Goal: Find specific page/section: Find specific page/section

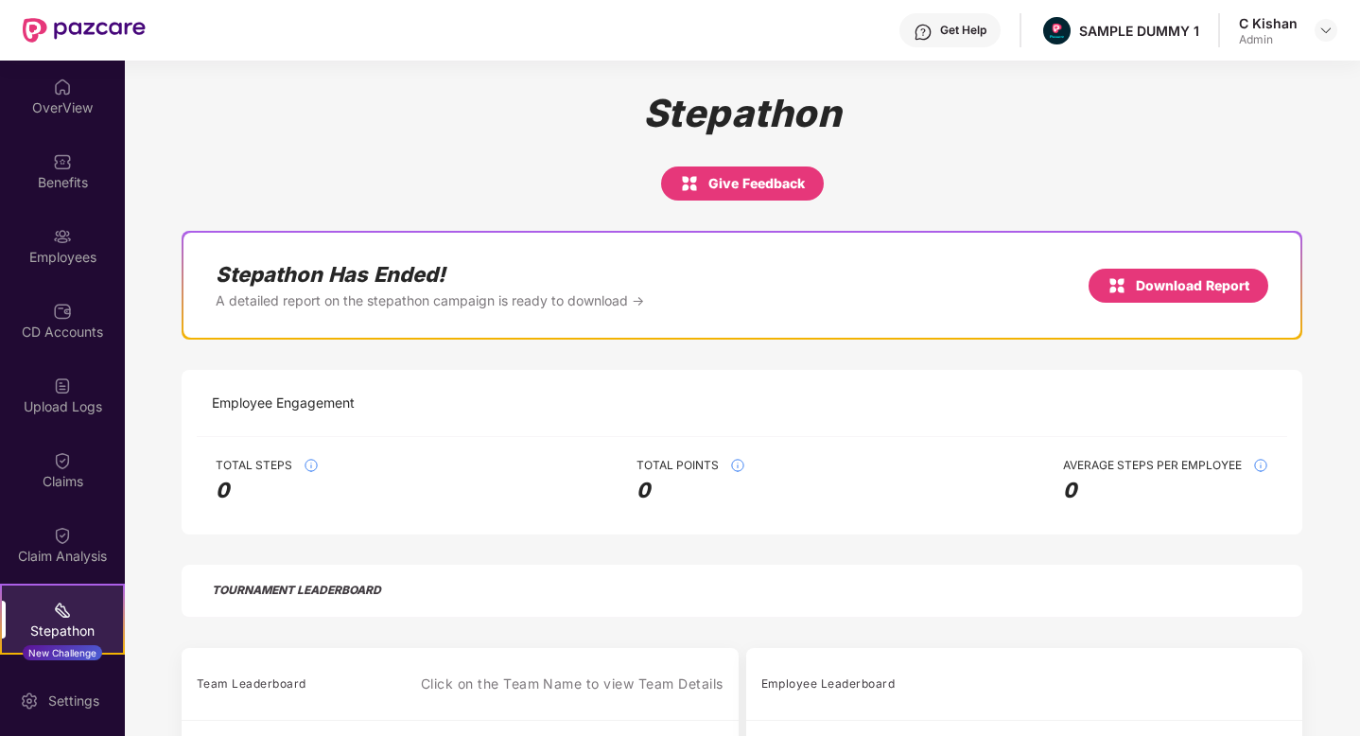
scroll to position [113, 0]
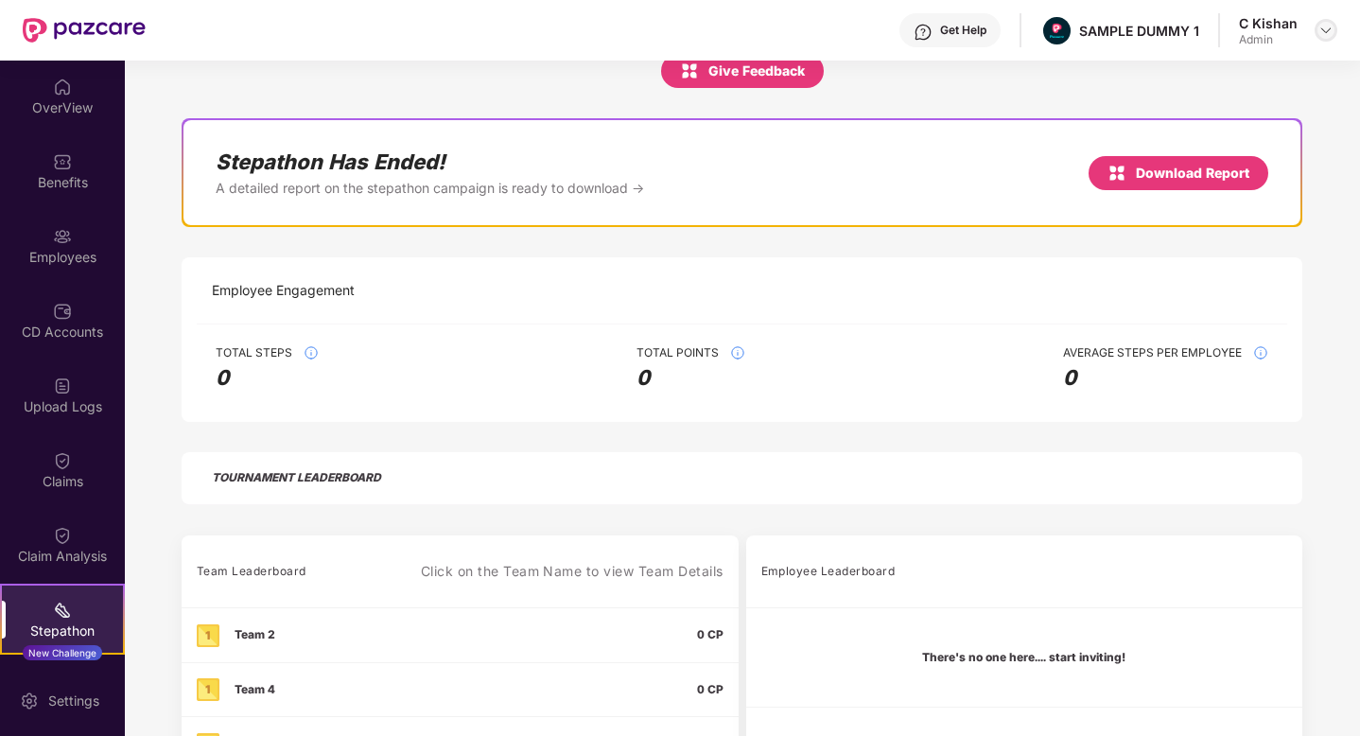
click at [1321, 33] on img at bounding box center [1325, 30] width 15 height 15
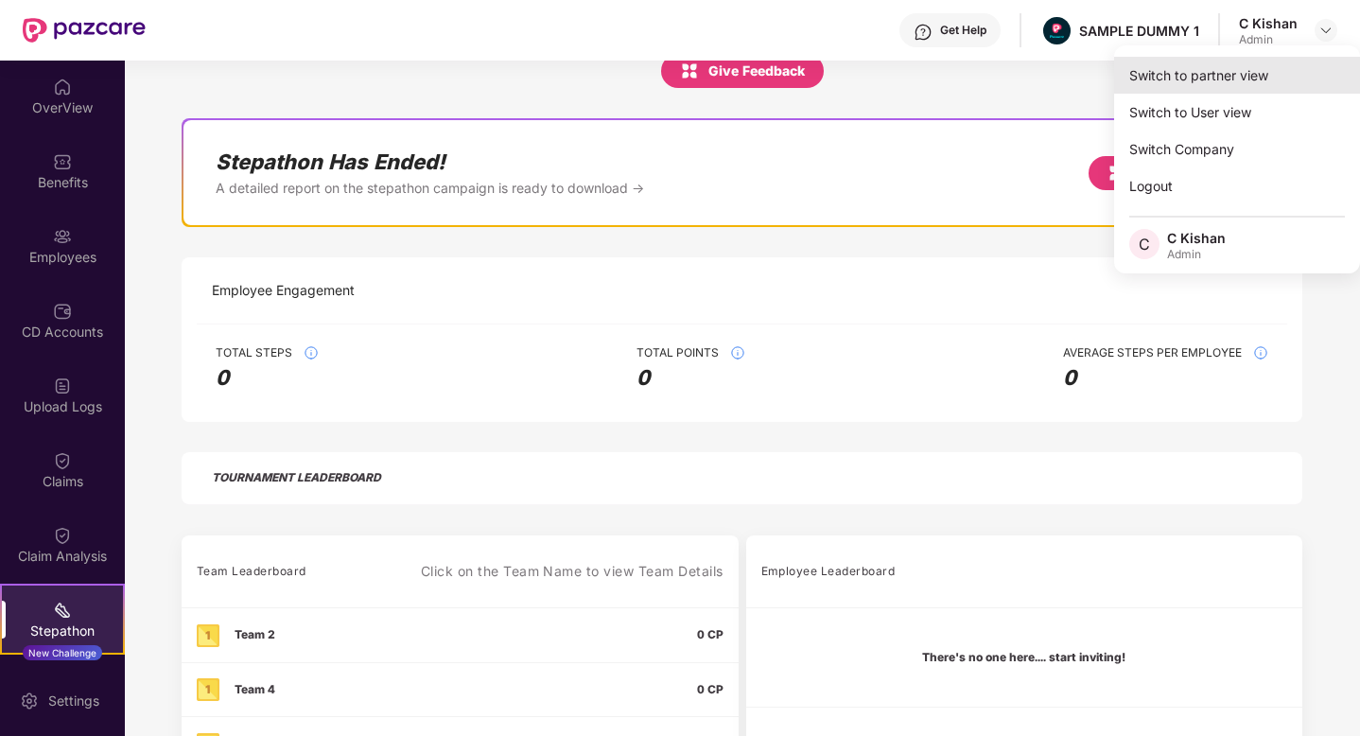
click at [1175, 73] on div "Switch to partner view" at bounding box center [1237, 75] width 246 height 37
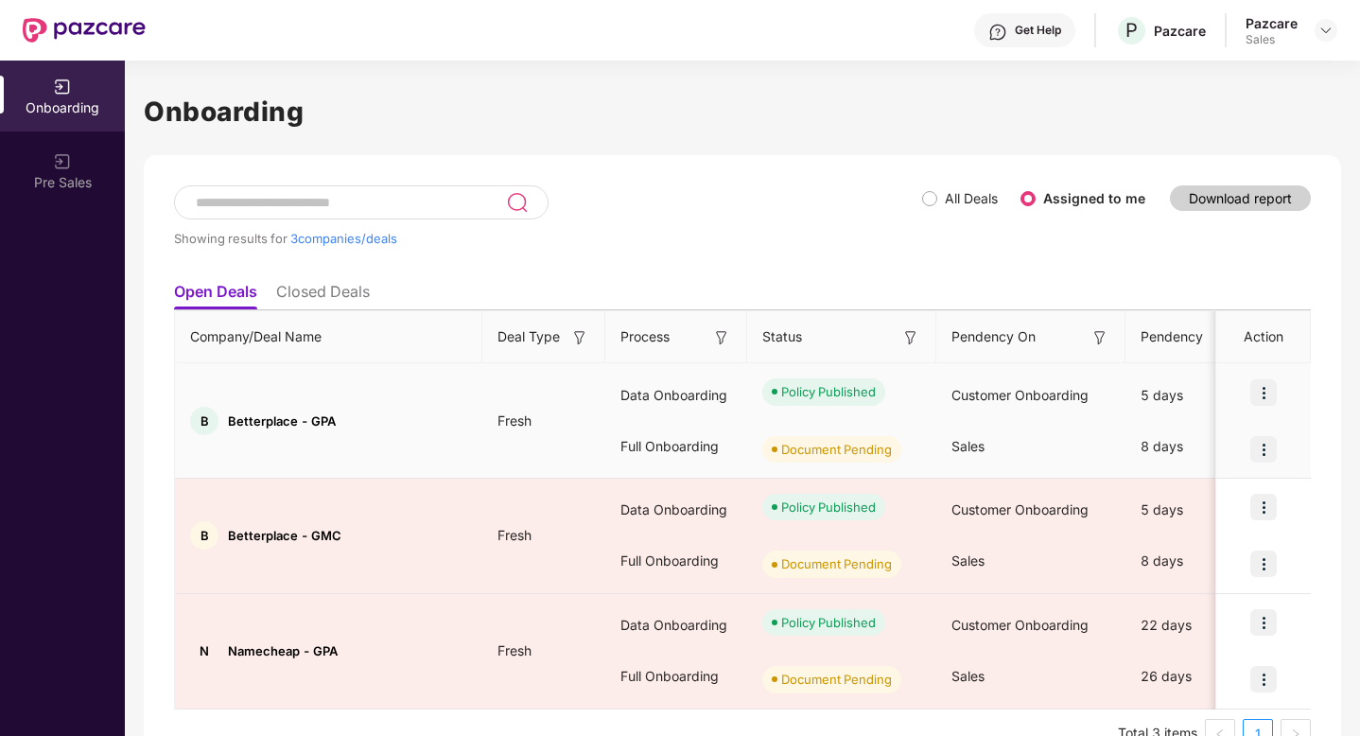
scroll to position [43, 0]
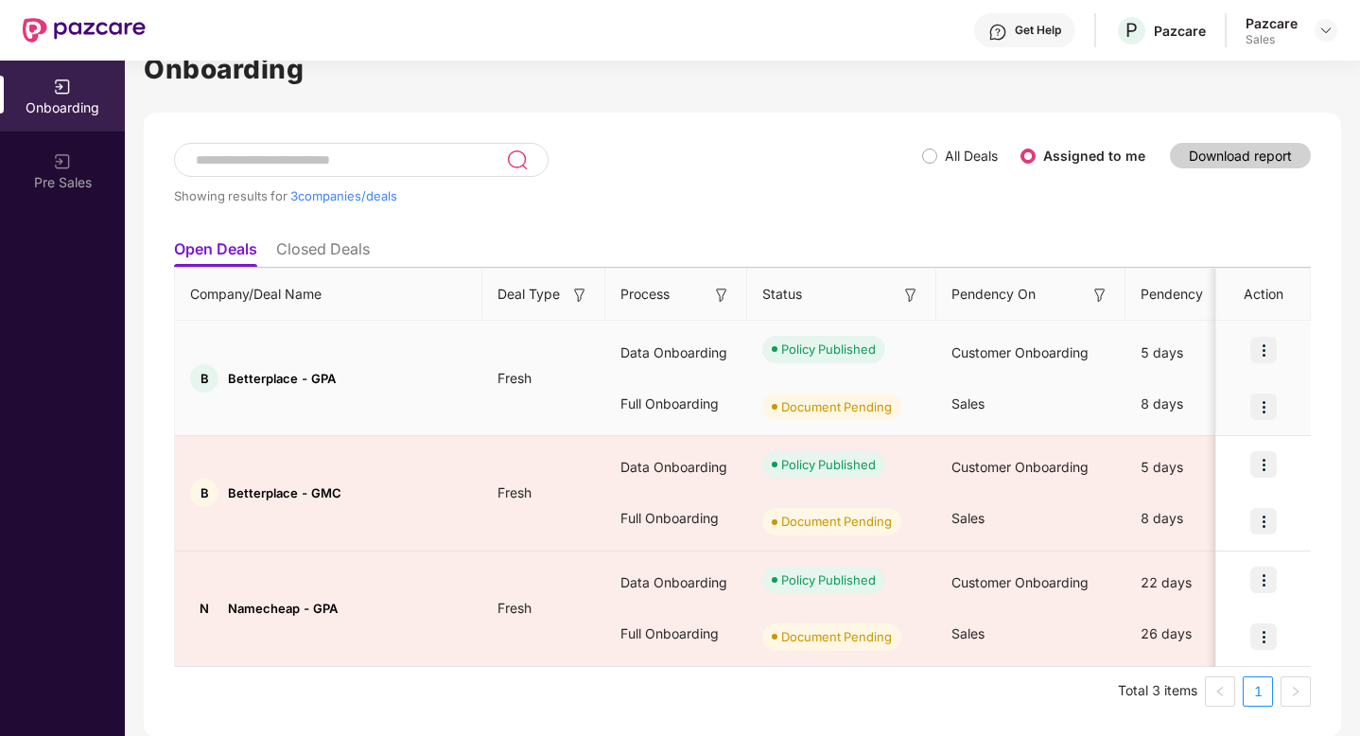
click at [1263, 353] on img at bounding box center [1263, 350] width 26 height 26
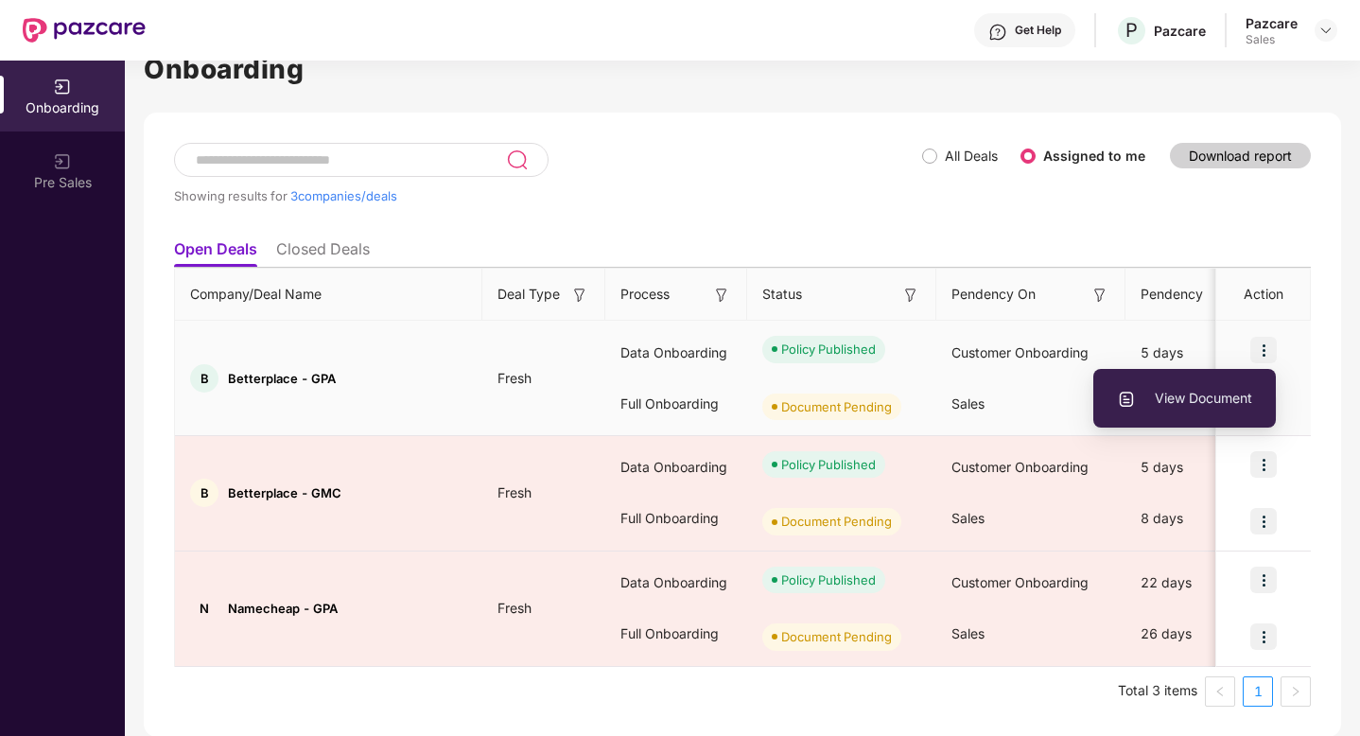
click at [1208, 396] on span "View Document" at bounding box center [1184, 398] width 135 height 21
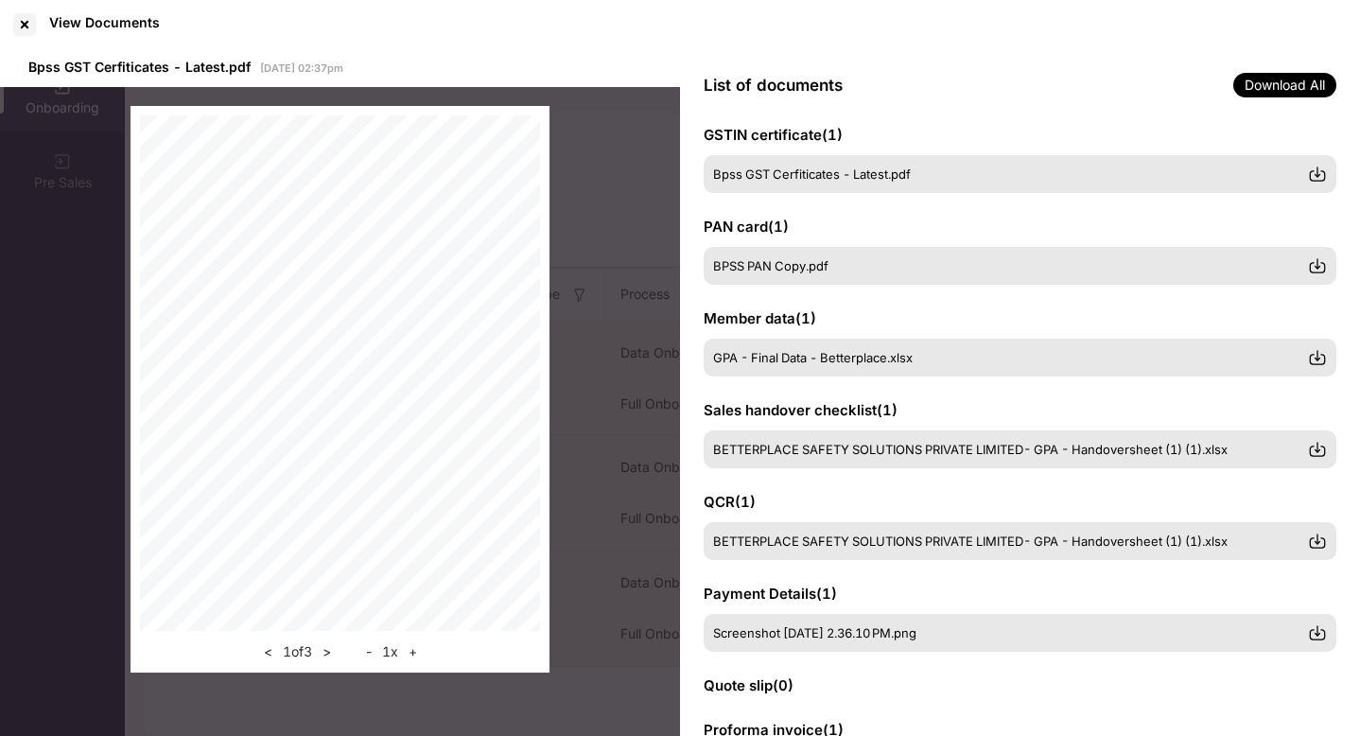
scroll to position [0, 0]
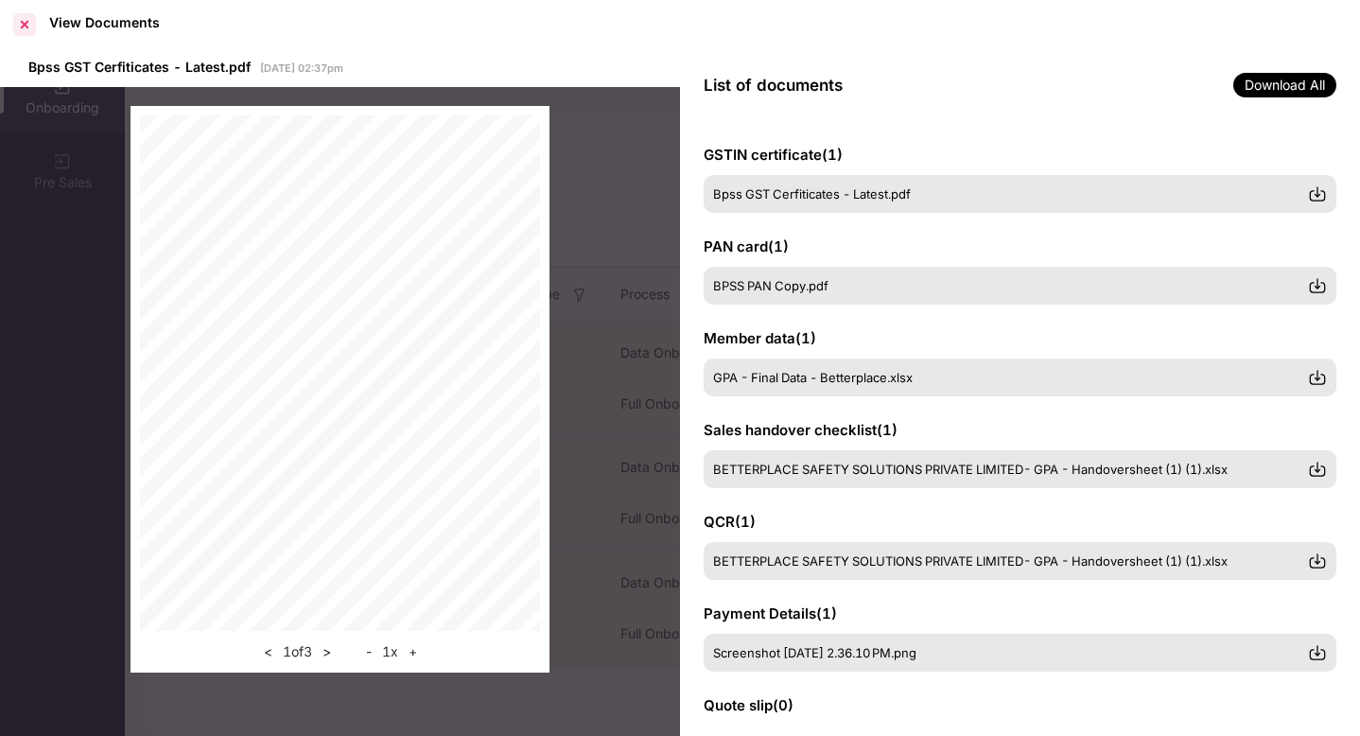
click at [19, 26] on div at bounding box center [24, 24] width 30 height 30
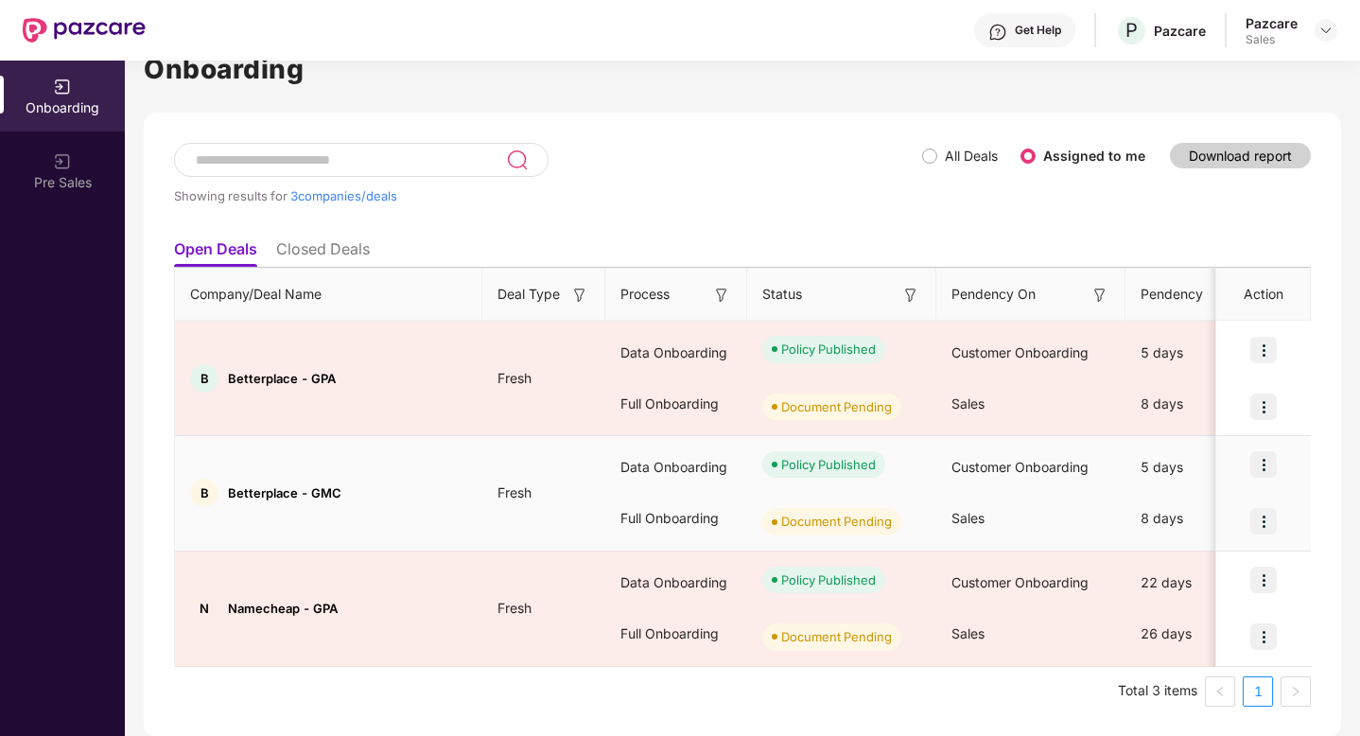
click at [1269, 466] on img at bounding box center [1263, 464] width 26 height 26
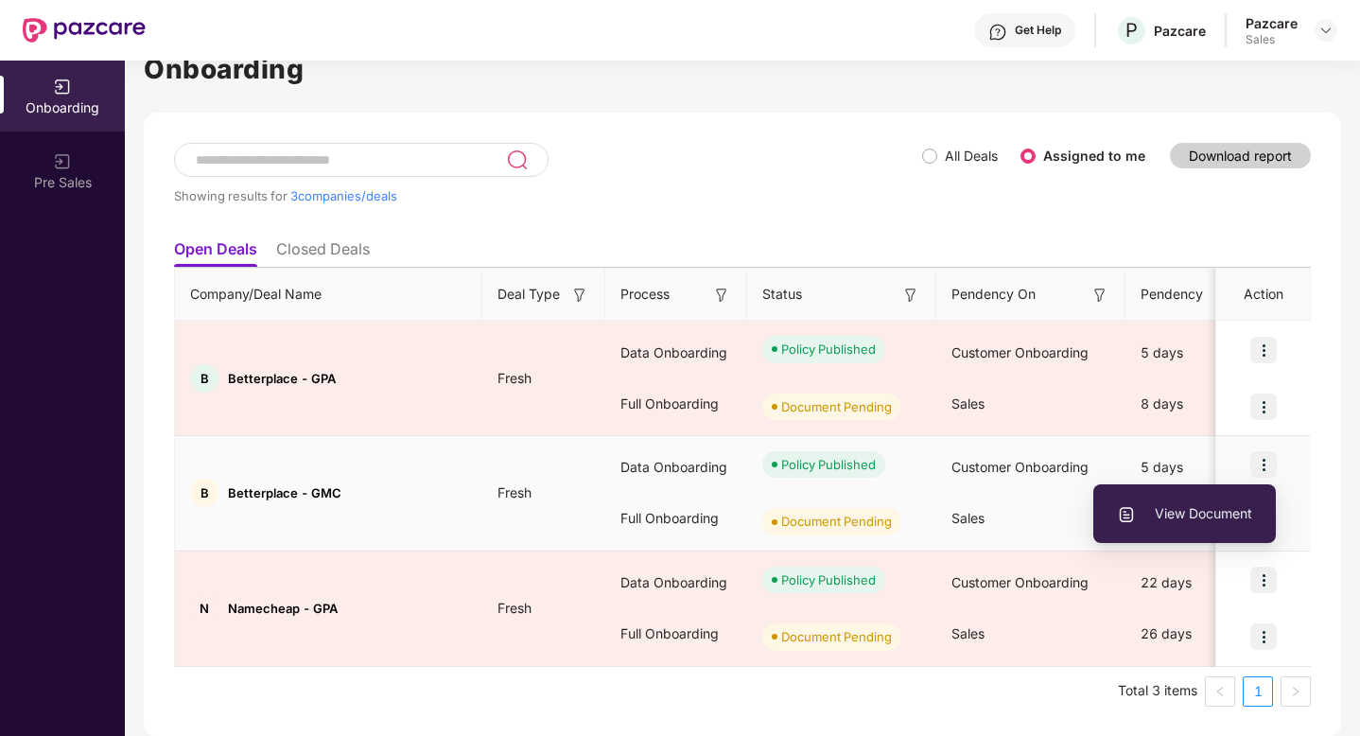
click at [1183, 513] on span "View Document" at bounding box center [1184, 513] width 135 height 21
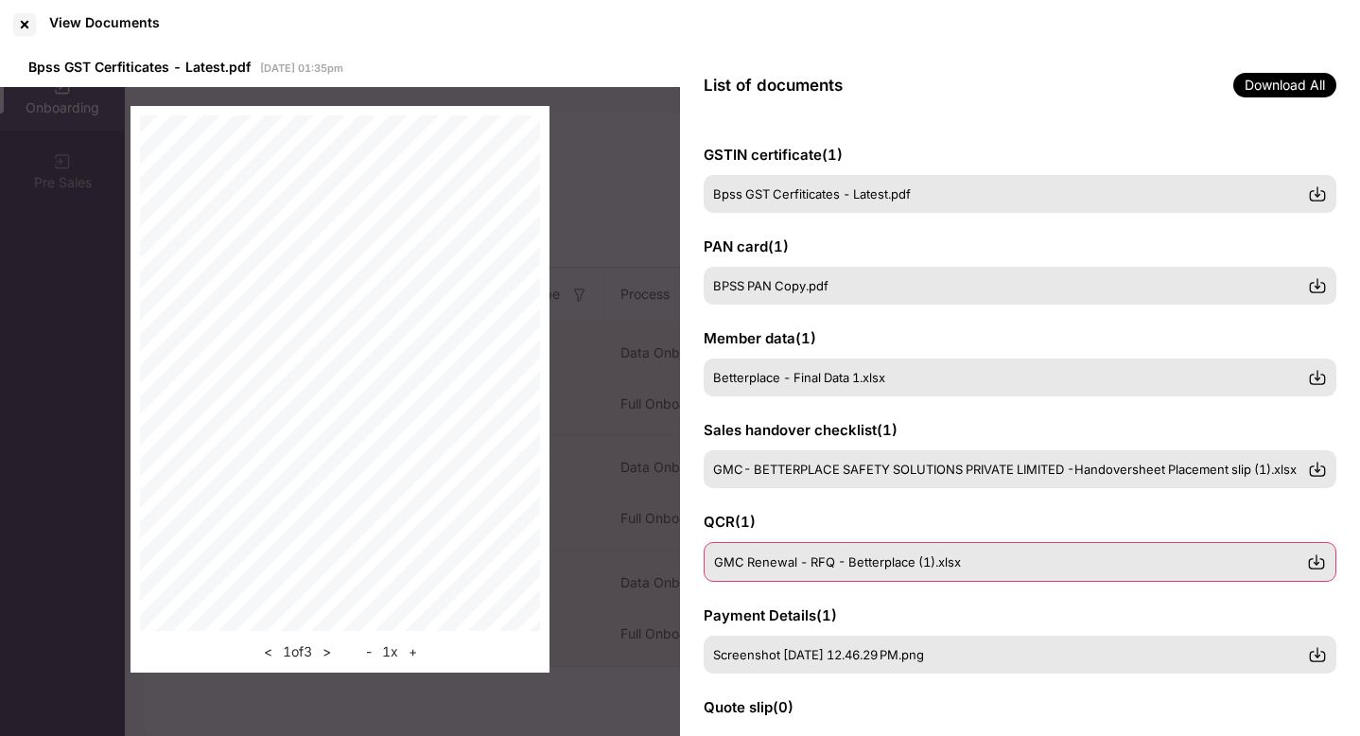
click at [1314, 559] on img at bounding box center [1316, 561] width 19 height 19
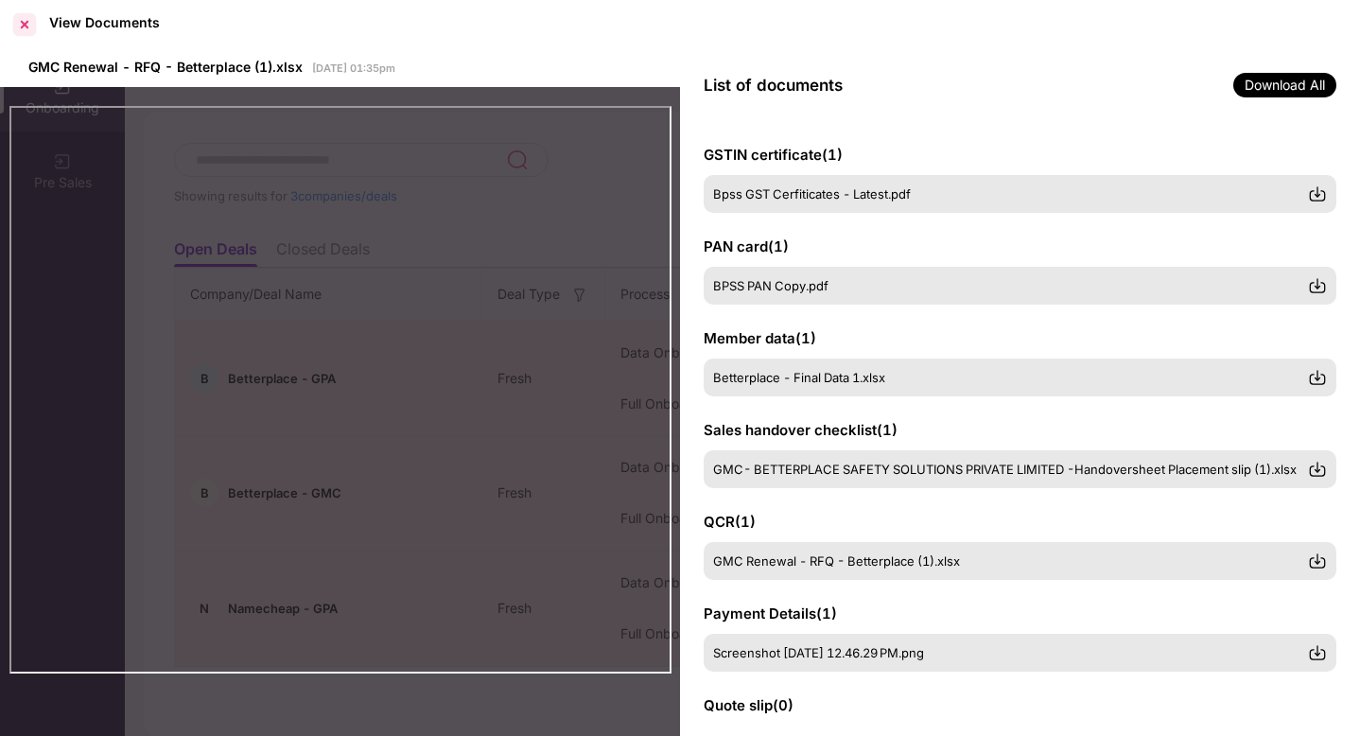
click at [23, 31] on div at bounding box center [24, 24] width 30 height 30
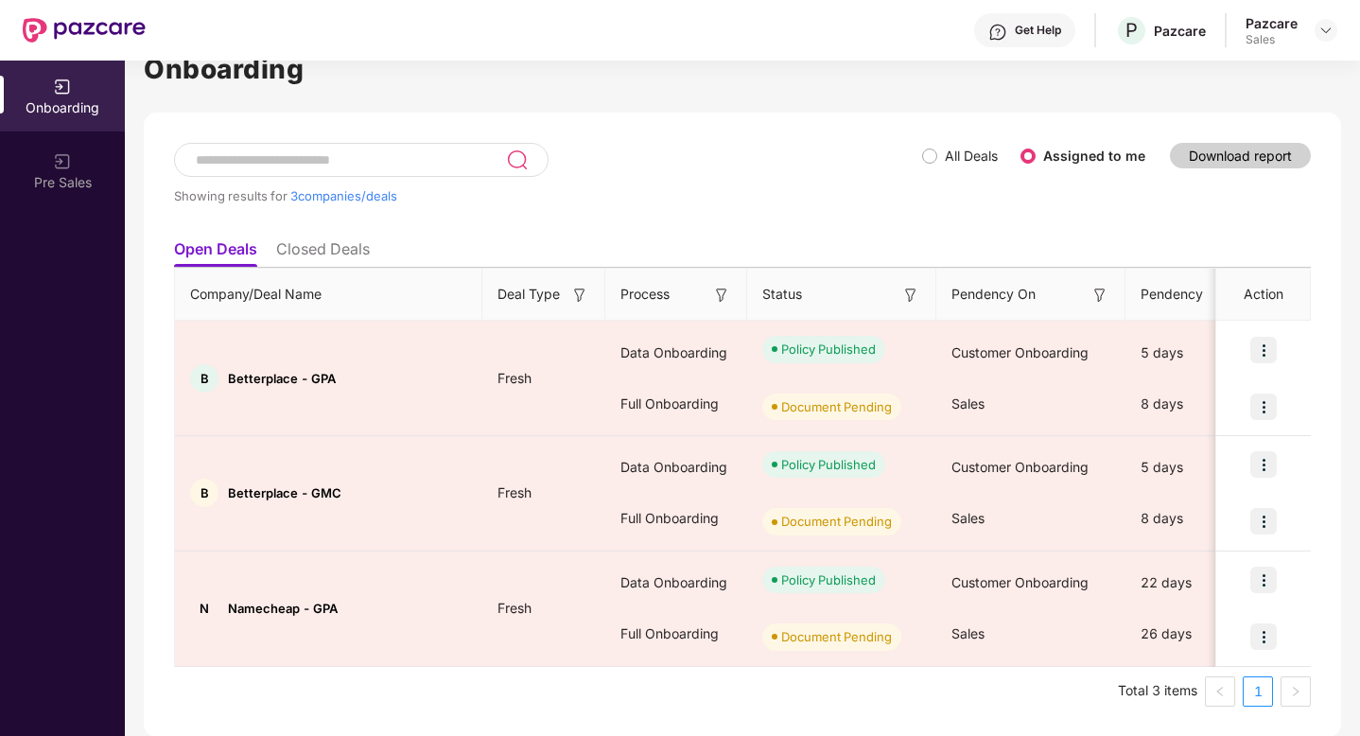
click at [649, 103] on div "Onboarding Showing results for 3 companies/deals All Deals Assigned to me Downl…" at bounding box center [742, 392] width 1197 height 688
click at [1328, 32] on img at bounding box center [1325, 30] width 15 height 15
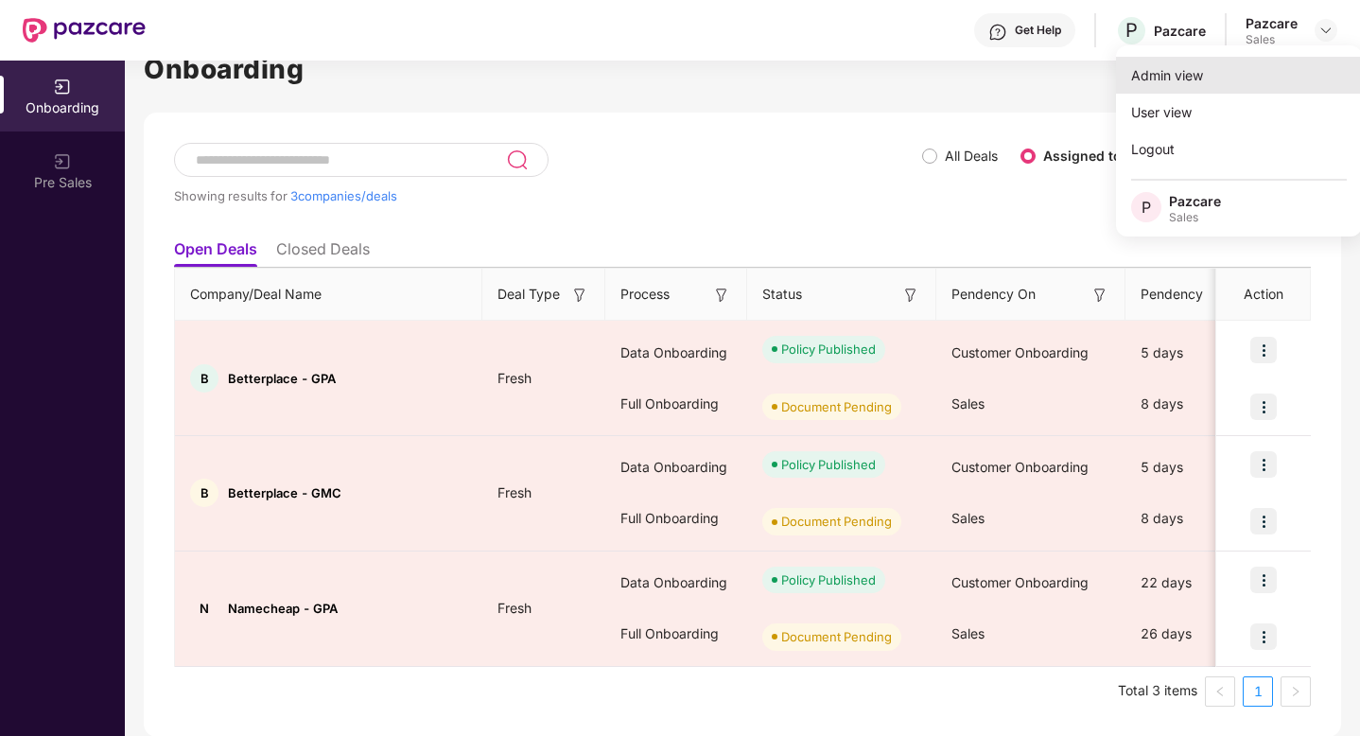
click at [1172, 75] on div "Admin view" at bounding box center [1239, 75] width 246 height 37
